Goal: Task Accomplishment & Management: Use online tool/utility

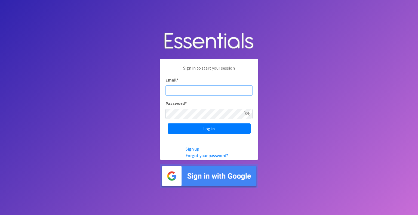
type input "[EMAIL_ADDRESS][DOMAIN_NAME]"
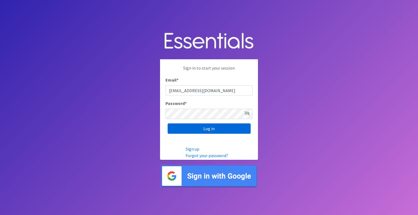
click at [235, 127] on input "Log in" at bounding box center [209, 129] width 83 height 10
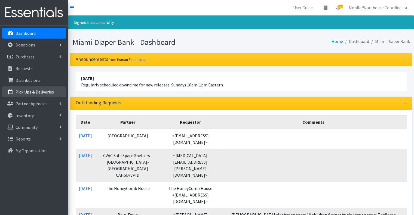
click at [39, 87] on link "Pick Ups & Deliveries" at bounding box center [34, 92] width 64 height 11
